Goal: Entertainment & Leisure: Consume media (video, audio)

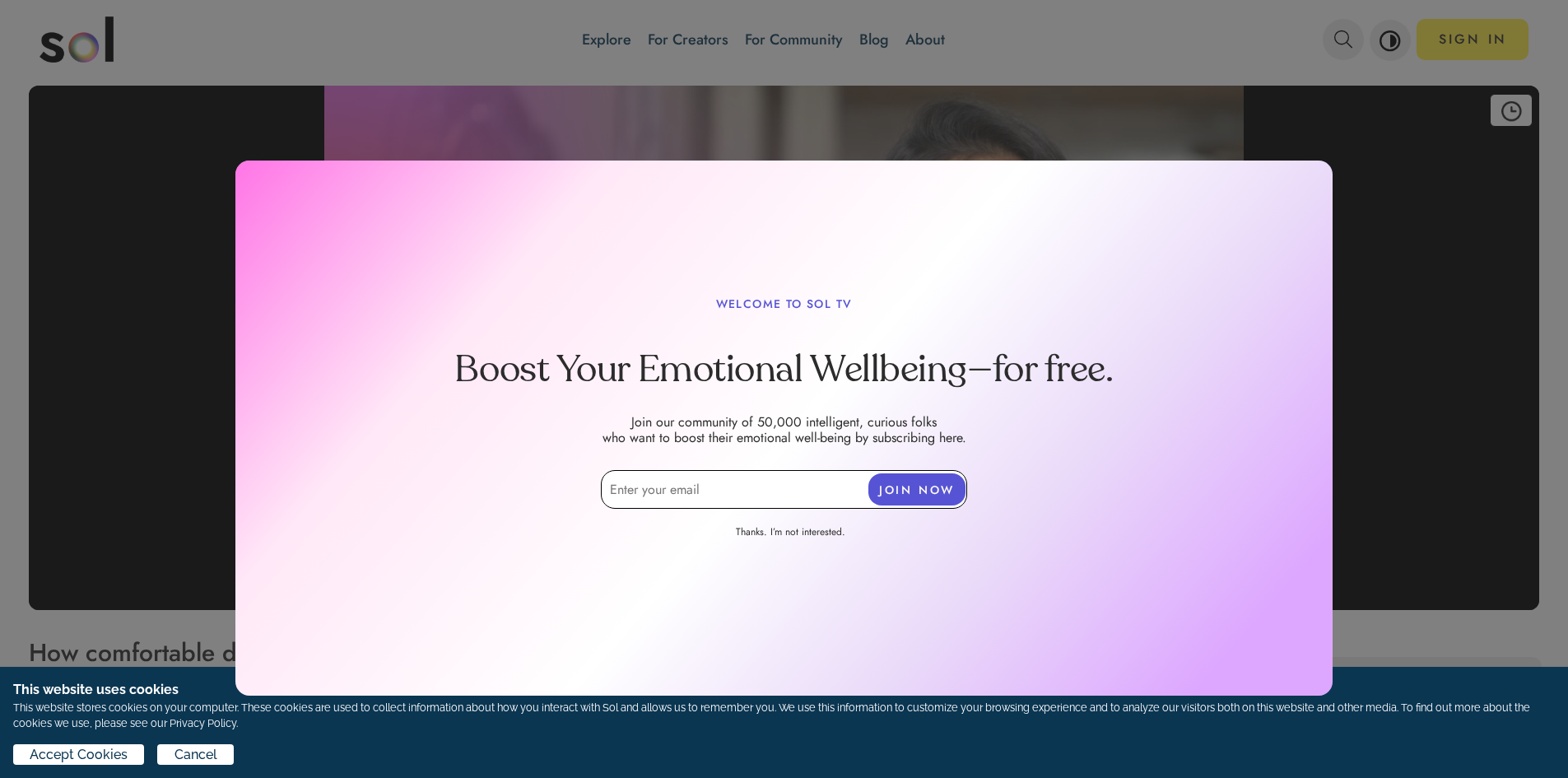
click at [1378, 307] on div at bounding box center [784, 263] width 1568 height 1028
click at [806, 529] on link "Thanks. I’m not interested." at bounding box center [790, 533] width 190 height 18
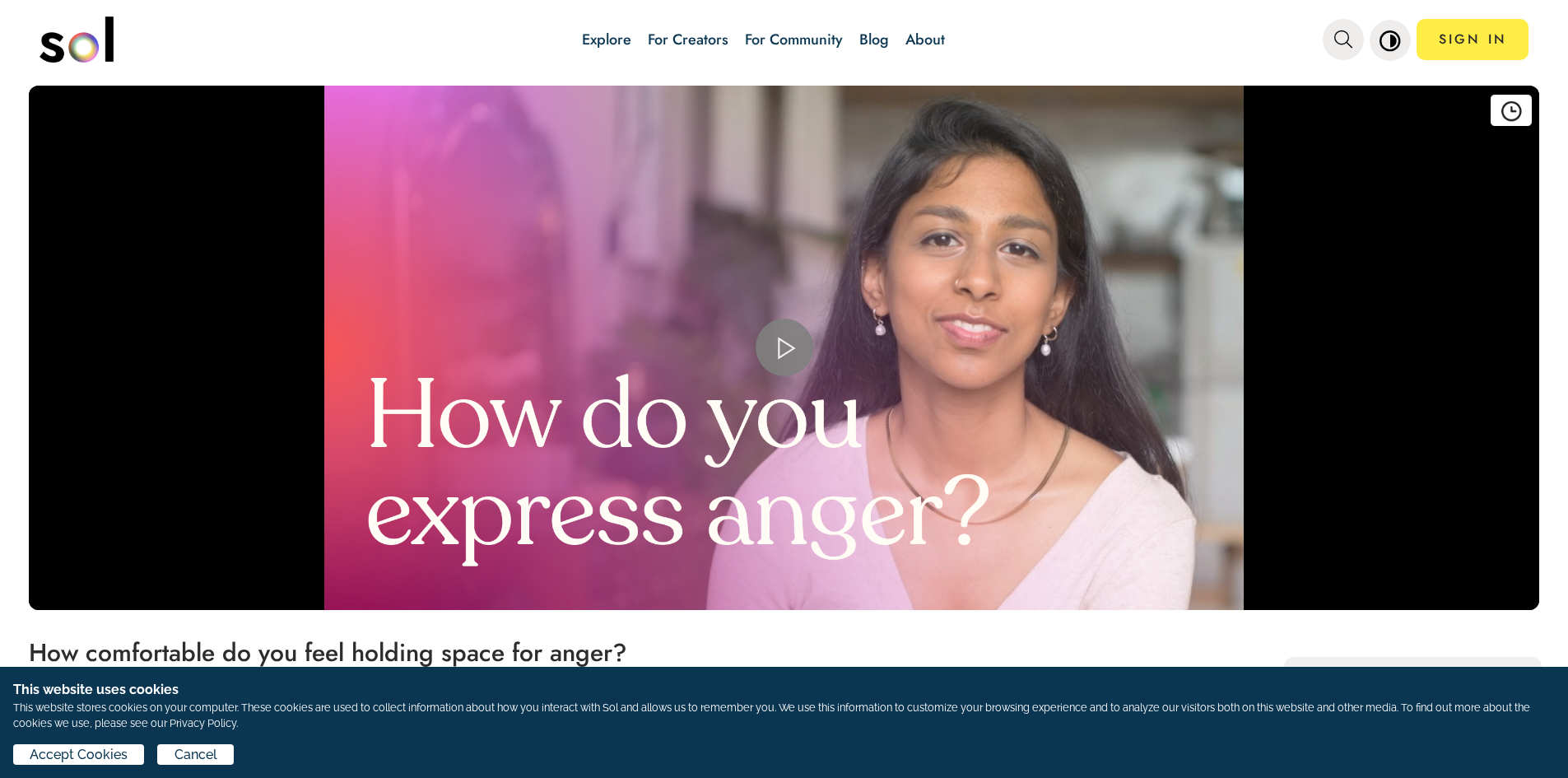
click at [785, 348] on span "Video Player" at bounding box center [785, 348] width 0 height 0
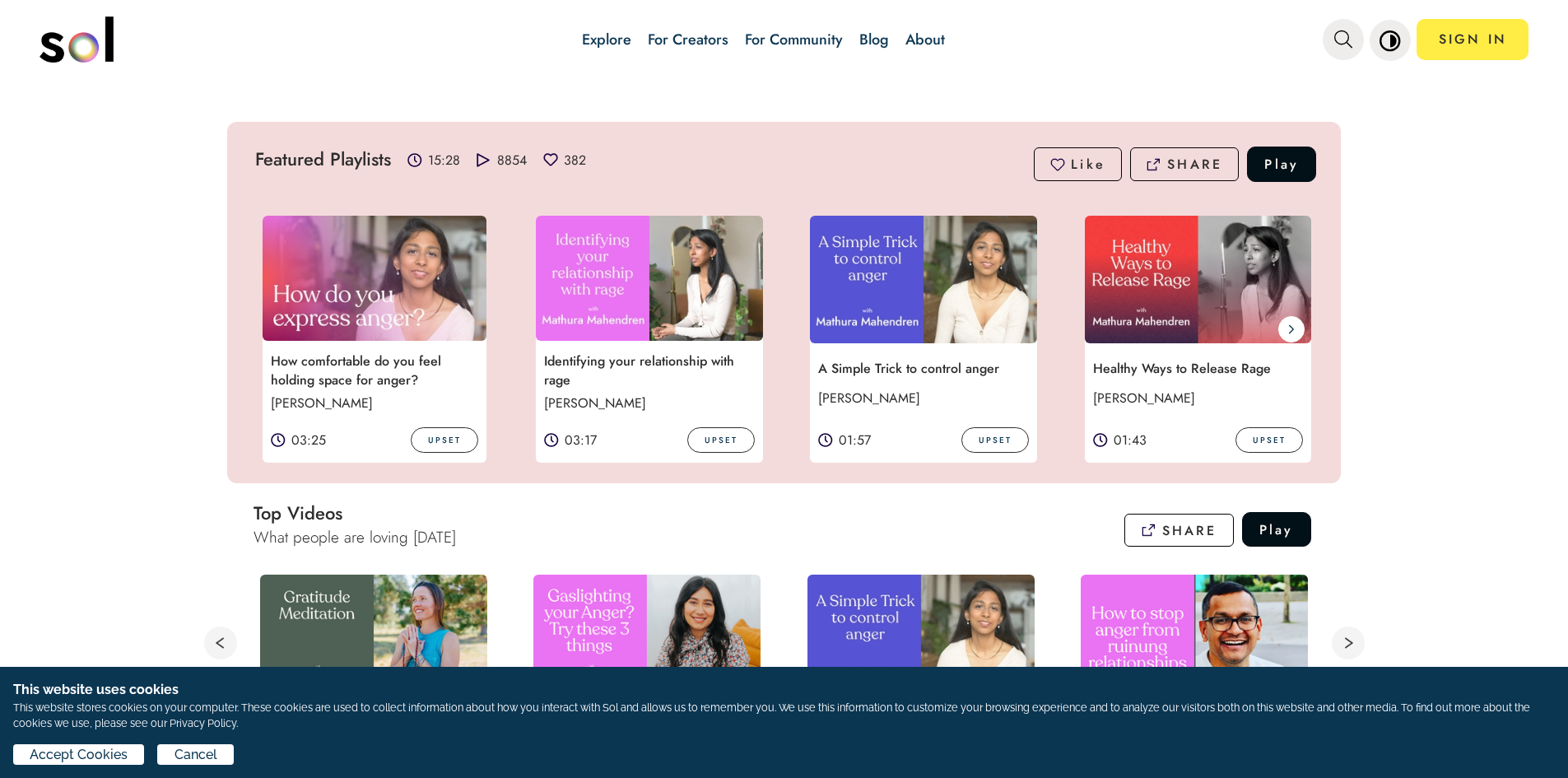
scroll to position [329, 0]
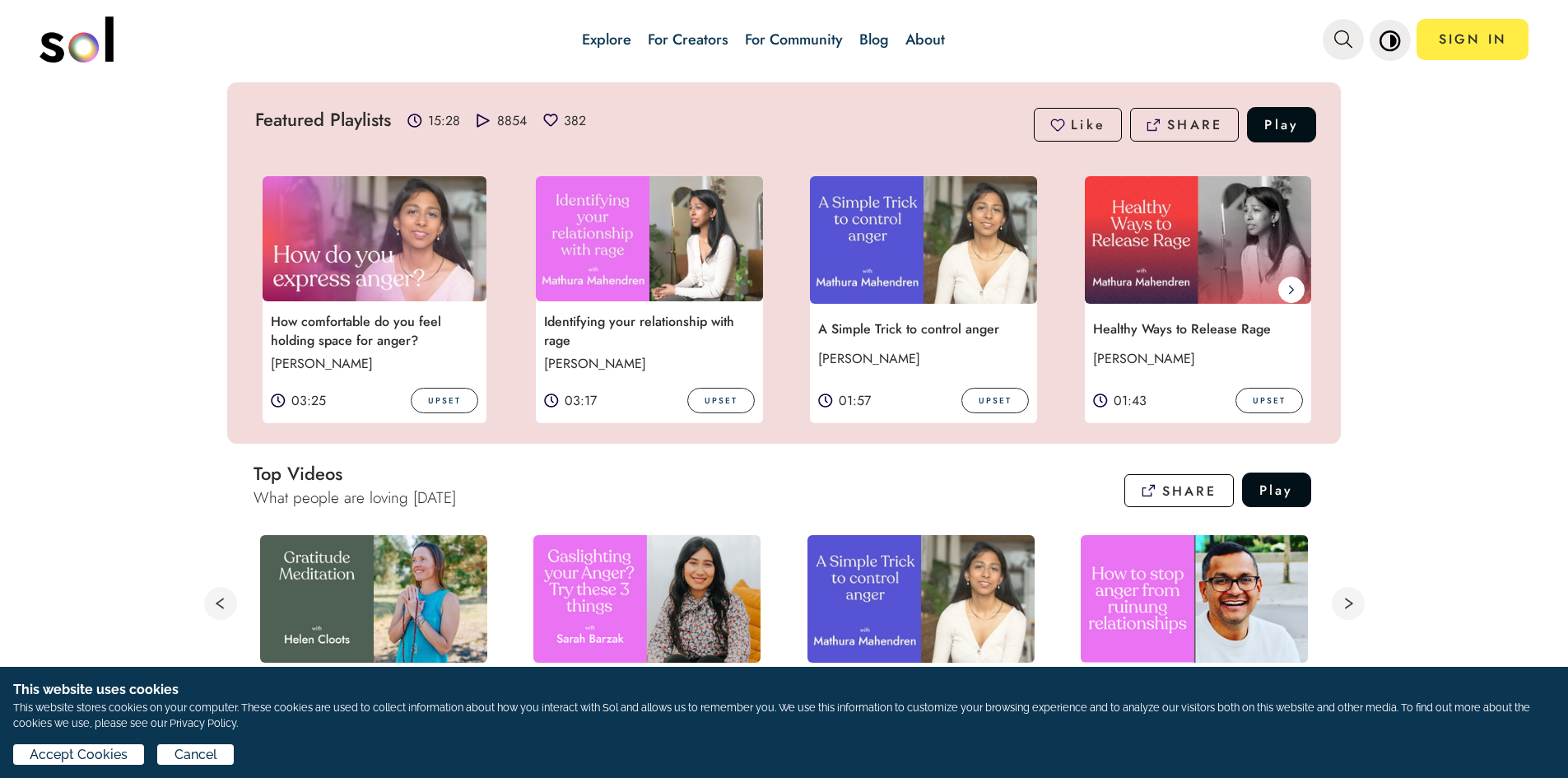
click at [377, 246] on img at bounding box center [374, 238] width 224 height 125
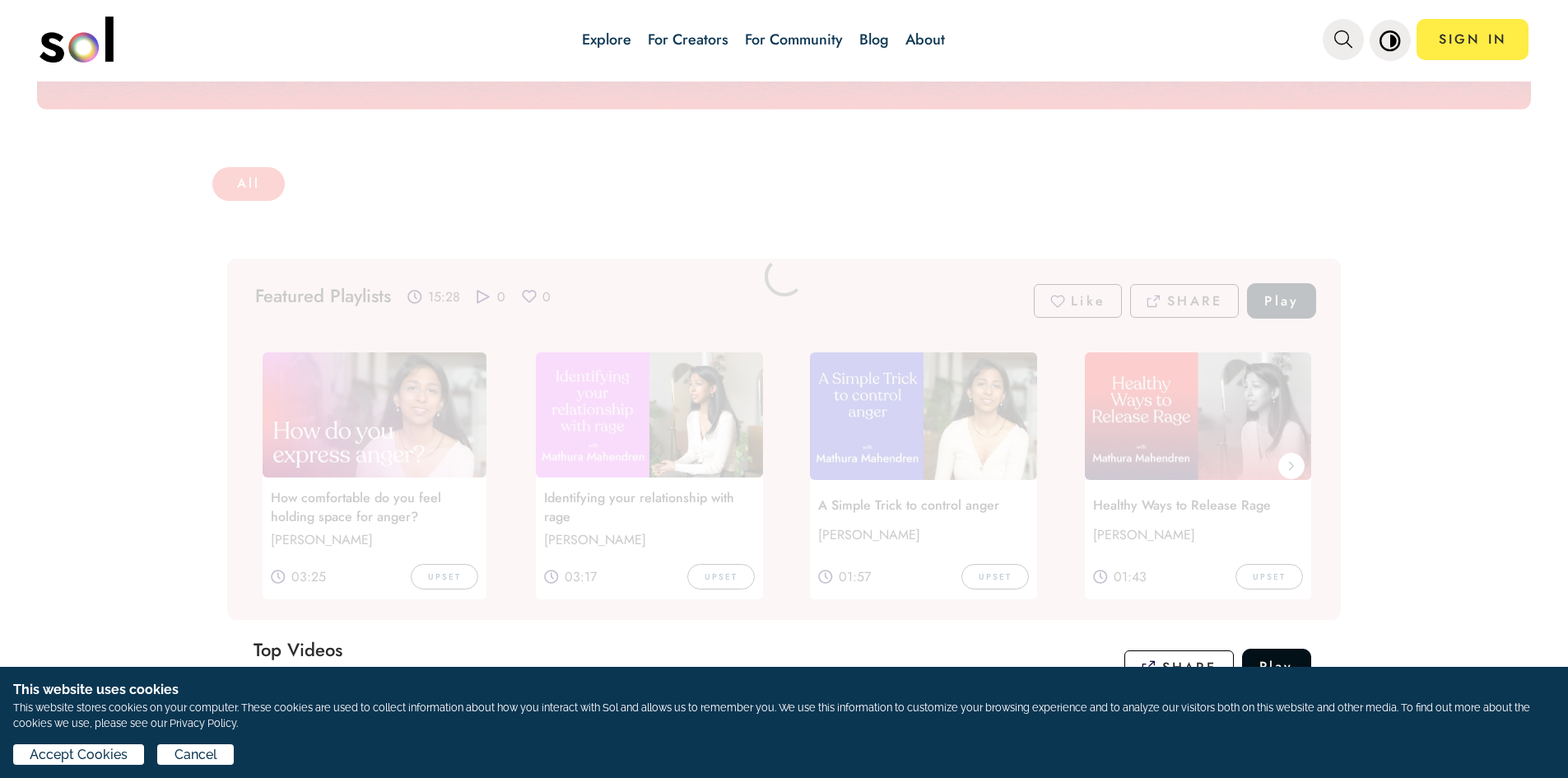
scroll to position [165, 0]
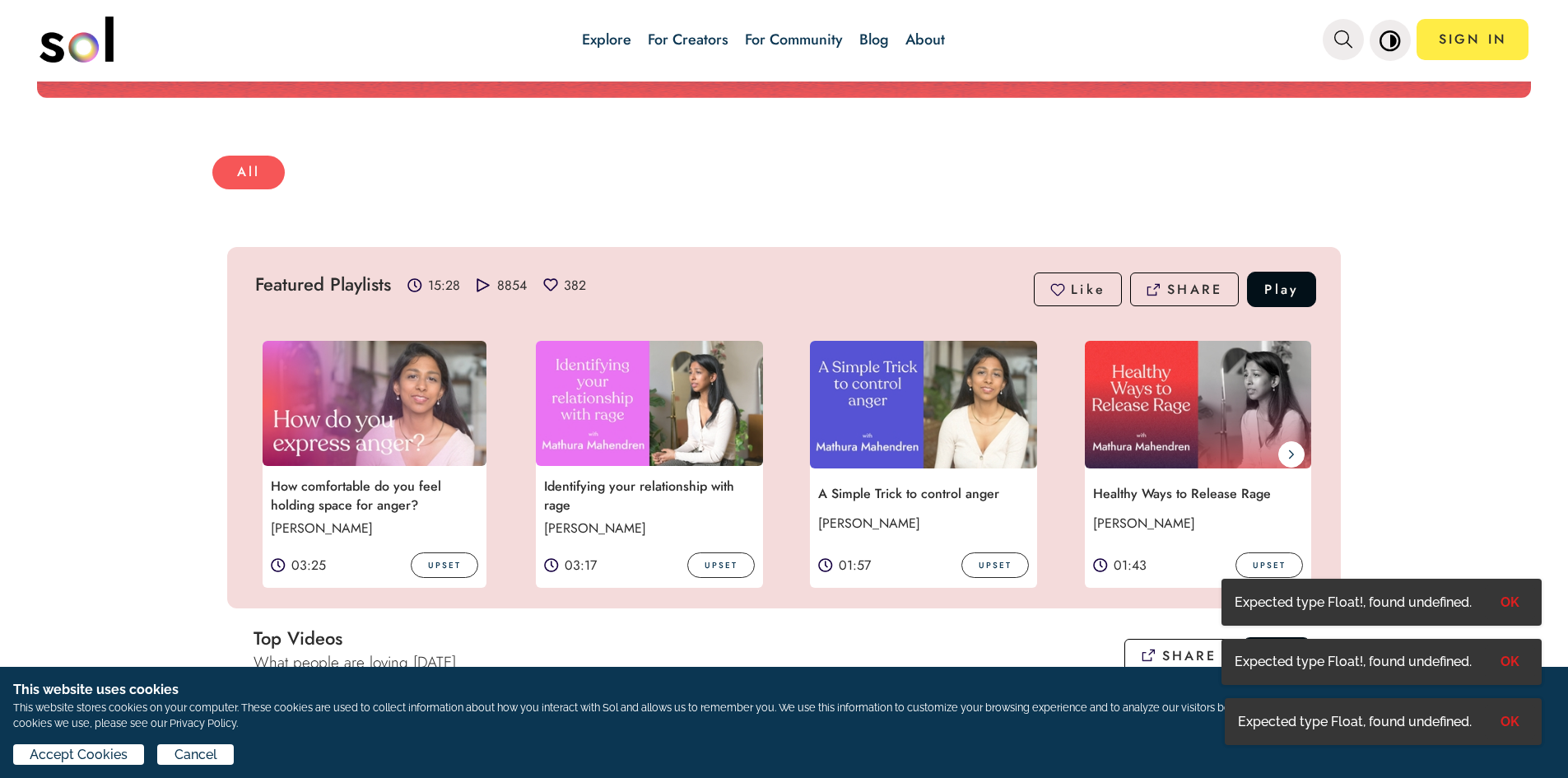
click at [959, 421] on img at bounding box center [923, 405] width 228 height 128
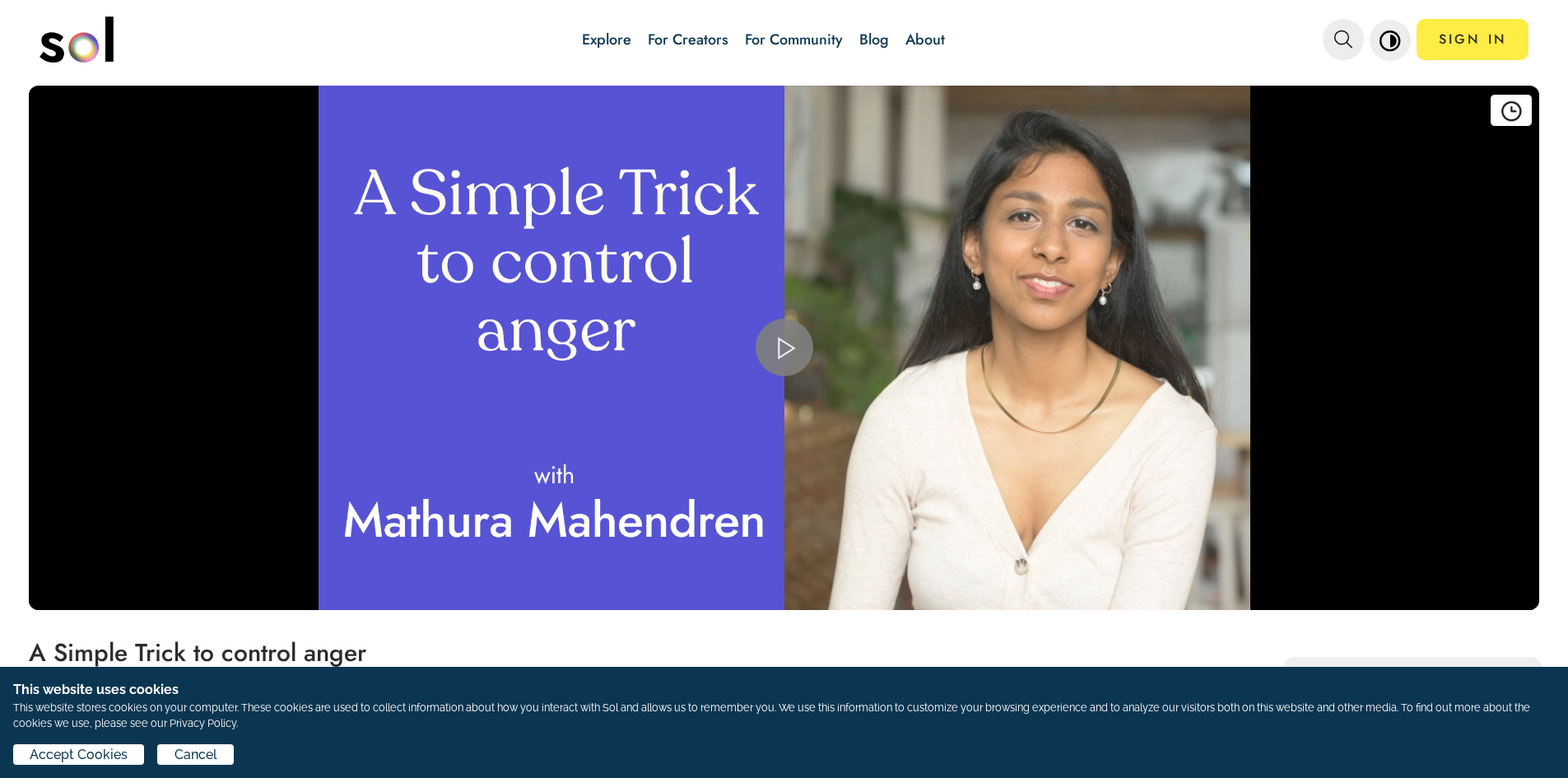
click at [785, 348] on span "Video Player" at bounding box center [785, 348] width 0 height 0
